Goal: Navigation & Orientation: Find specific page/section

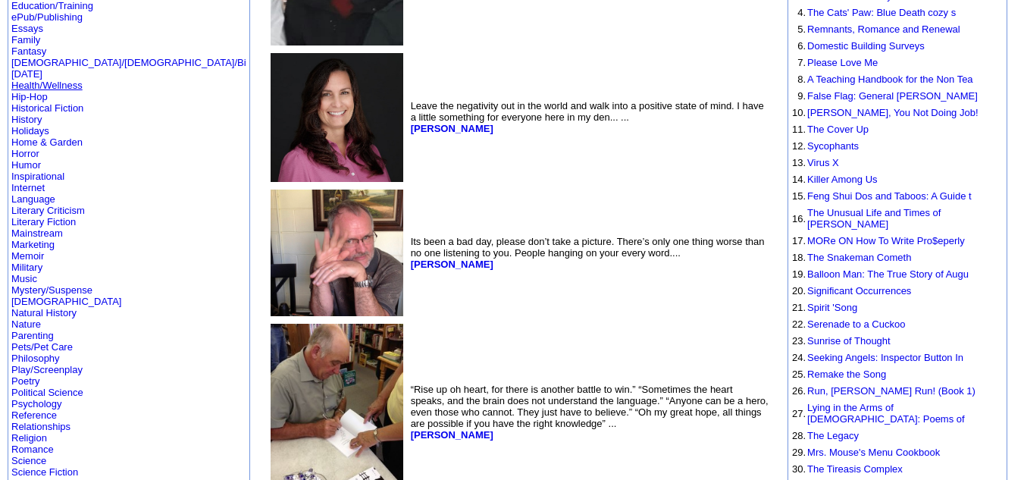
scroll to position [268, 0]
click at [21, 46] on link "Fantasy" at bounding box center [28, 51] width 35 height 11
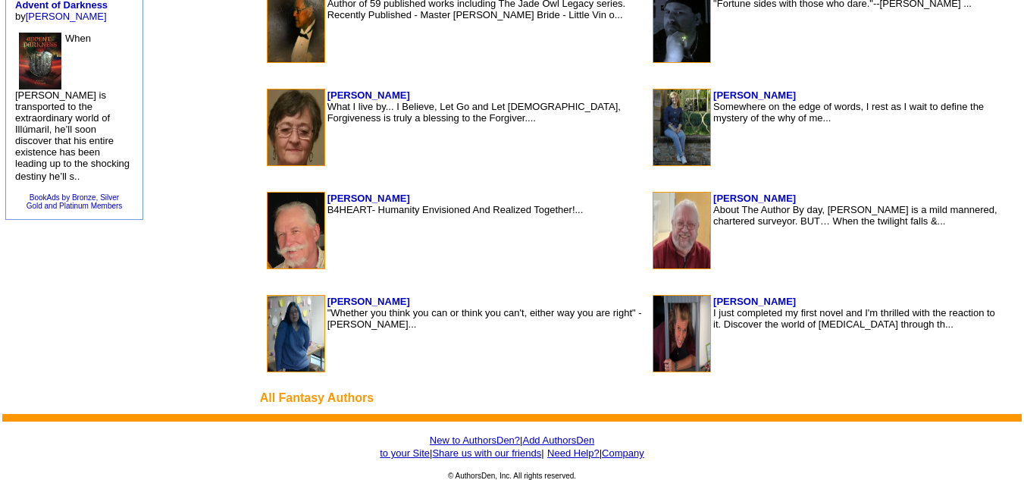
scroll to position [1139, 0]
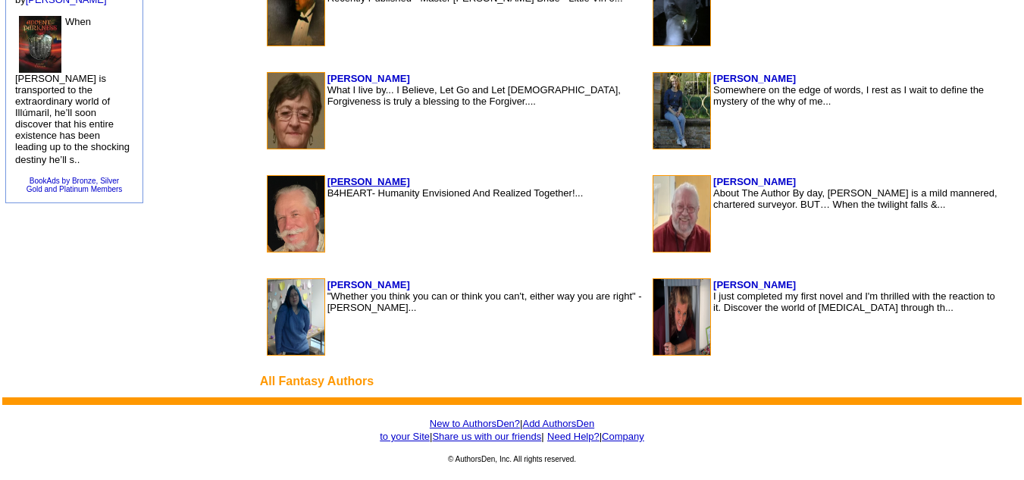
click at [327, 179] on b "Robert Karpie" at bounding box center [368, 181] width 83 height 11
